Goal: Information Seeking & Learning: Check status

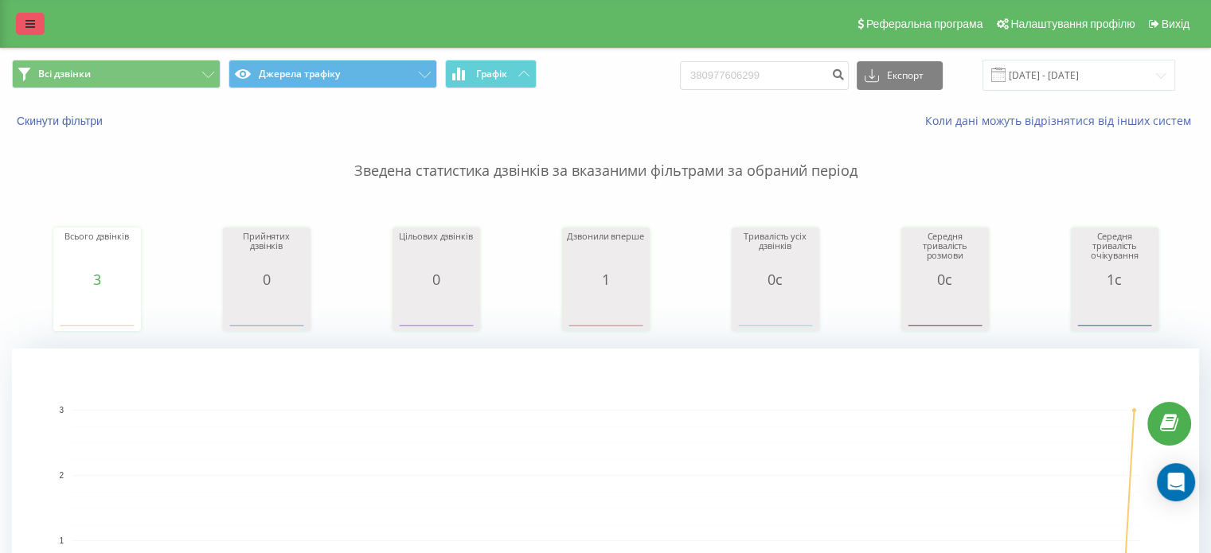
click at [25, 18] on link at bounding box center [30, 24] width 29 height 22
click at [36, 29] on link at bounding box center [30, 24] width 29 height 22
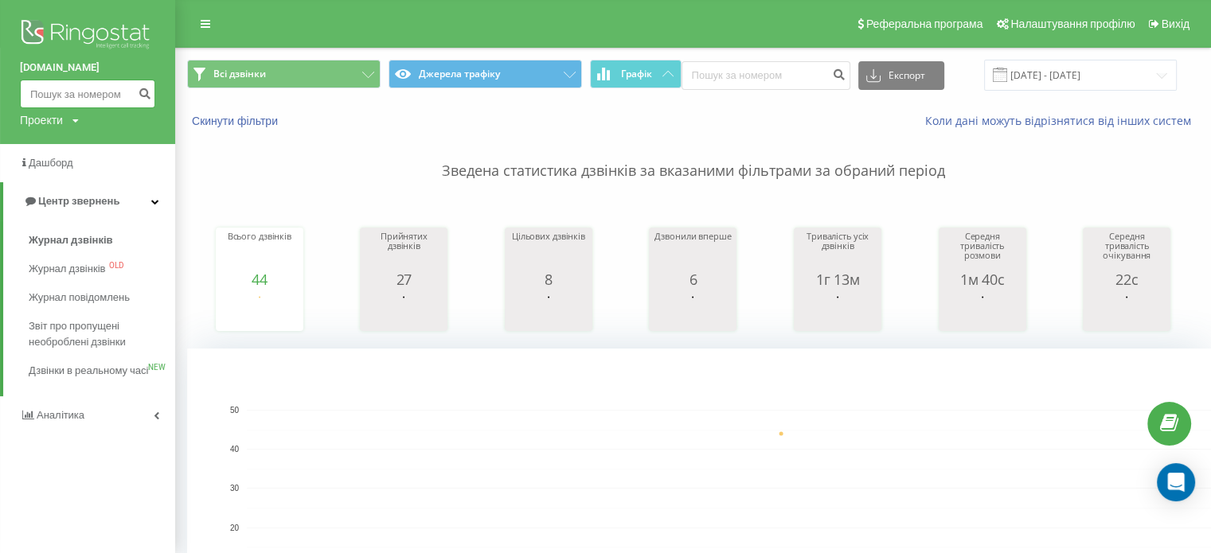
click at [63, 81] on input at bounding box center [87, 94] width 135 height 29
paste input "380756139403"
type input "380756139403"
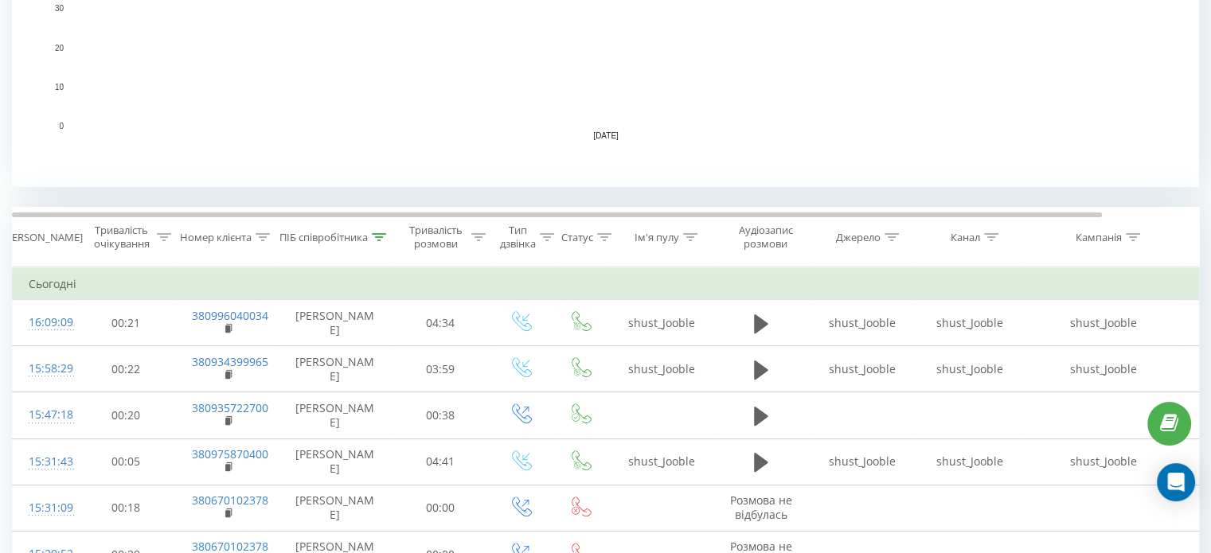
scroll to position [481, 0]
